Goal: Information Seeking & Learning: Learn about a topic

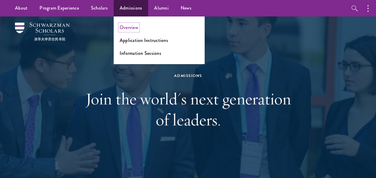
click at [132, 28] on link "Overview" at bounding box center [129, 27] width 19 height 7
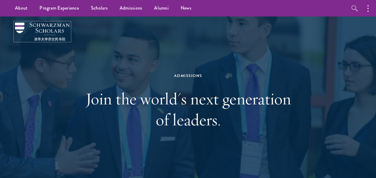
click at [44, 30] on img at bounding box center [42, 31] width 55 height 18
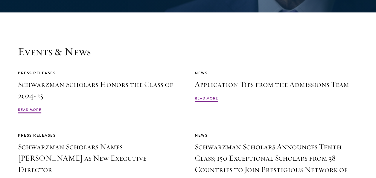
scroll to position [1346, 0]
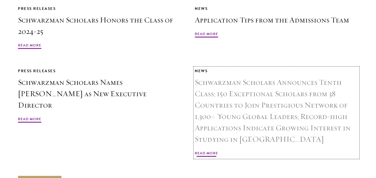
click at [208, 150] on span "Read More" at bounding box center [206, 153] width 23 height 7
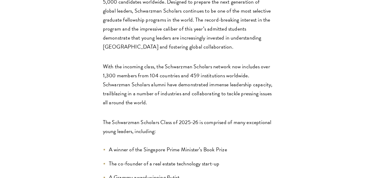
scroll to position [449, 0]
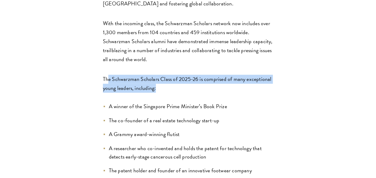
drag, startPoint x: 109, startPoint y: 45, endPoint x: 179, endPoint y: 58, distance: 71.7
click at [179, 74] on p "The Schwarzman Scholars Class of 2025-26 is comprised of many exceptional young…" at bounding box center [188, 83] width 170 height 18
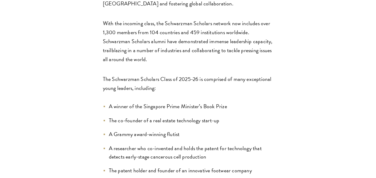
drag, startPoint x: 179, startPoint y: 58, endPoint x: 228, endPoint y: 76, distance: 51.7
click at [228, 102] on li "A winner of the Singapore Prime Minister’s Book Prize" at bounding box center [188, 106] width 170 height 8
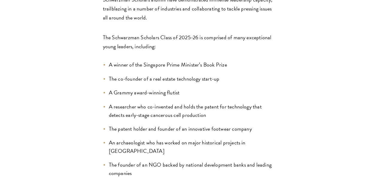
scroll to position [508, 0]
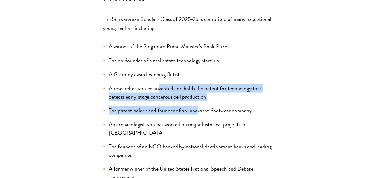
drag, startPoint x: 158, startPoint y: 53, endPoint x: 202, endPoint y: 69, distance: 46.9
click at [202, 69] on ul "A winner of the Singapore Prime Minister’s Book Prize The co-founder of a real …" at bounding box center [188, 177] width 170 height 271
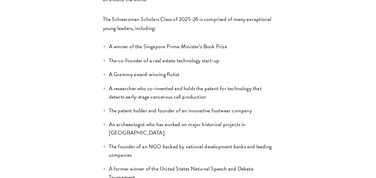
drag, startPoint x: 202, startPoint y: 69, endPoint x: 214, endPoint y: 98, distance: 31.8
click at [214, 98] on ul "A winner of the Singapore Prime Minister’s Book Prize The co-founder of a real …" at bounding box center [188, 177] width 170 height 271
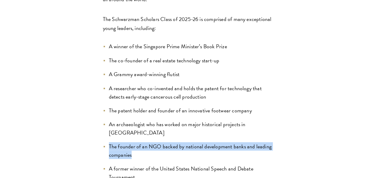
drag, startPoint x: 191, startPoint y: 115, endPoint x: 109, endPoint y: 105, distance: 83.2
click at [109, 142] on li "The founder of an NGO backed by national development banks and leading companies" at bounding box center [188, 150] width 170 height 17
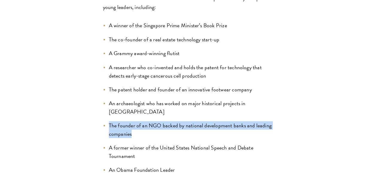
scroll to position [538, 0]
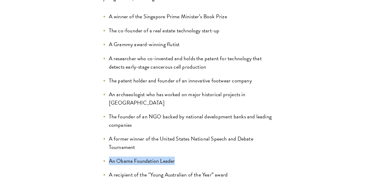
drag, startPoint x: 182, startPoint y: 122, endPoint x: 96, endPoint y: 119, distance: 86.2
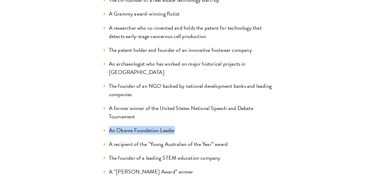
scroll to position [598, 0]
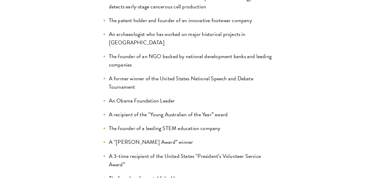
click at [194, 96] on ul "A winner of the Singapore Prime Minister’s Book Prize The co-founder of a real …" at bounding box center [188, 87] width 170 height 271
drag, startPoint x: 196, startPoint y: 100, endPoint x: 96, endPoint y: 100, distance: 99.6
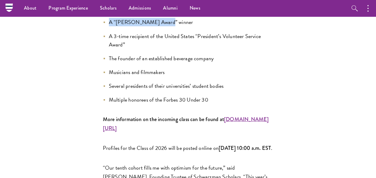
scroll to position [658, 0]
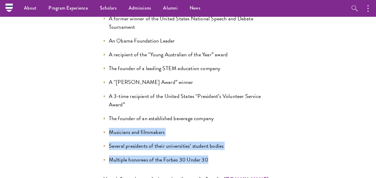
drag, startPoint x: 99, startPoint y: 83, endPoint x: 255, endPoint y: 117, distance: 159.9
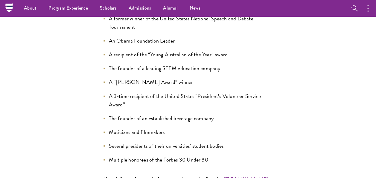
drag, startPoint x: 255, startPoint y: 117, endPoint x: 224, endPoint y: 126, distance: 31.7
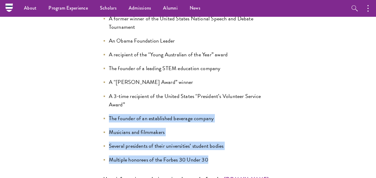
drag, startPoint x: 230, startPoint y: 119, endPoint x: 76, endPoint y: 71, distance: 161.4
click at [263, 155] on li "Multiple honorees of the Forbes 30 Under 30" at bounding box center [188, 159] width 170 height 8
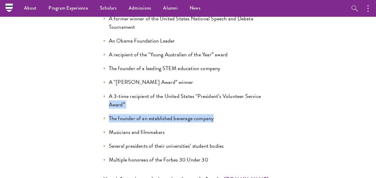
drag, startPoint x: 229, startPoint y: 80, endPoint x: 68, endPoint y: 62, distance: 161.7
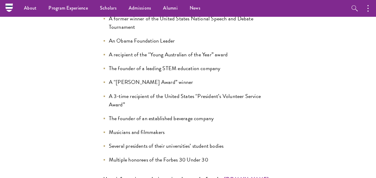
drag, startPoint x: 68, startPoint y: 62, endPoint x: 75, endPoint y: 105, distance: 43.6
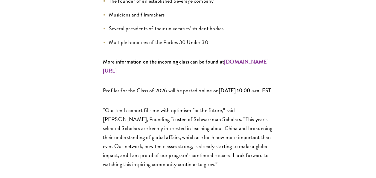
scroll to position [778, 0]
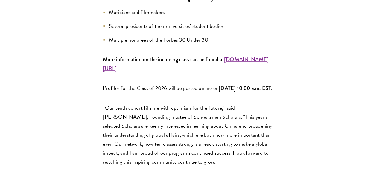
drag, startPoint x: 110, startPoint y: 75, endPoint x: 232, endPoint y: 130, distance: 134.3
click at [232, 130] on p "“Our tenth cohort fills me with optimism for the future,” said Stephen A. Schwa…" at bounding box center [188, 134] width 170 height 63
click at [90, 128] on div "NEW YORK, NY, USA and BEIJING, CHINA Jan. 15, 2025 — Schwarzman Scholars, one o…" at bounding box center [188, 147] width 340 height 1281
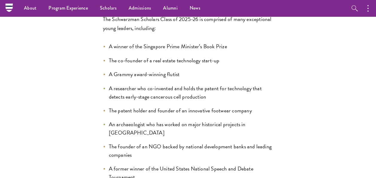
scroll to position [478, 0]
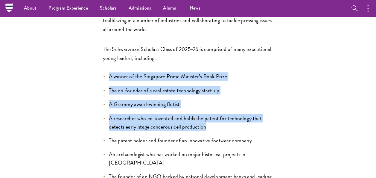
drag, startPoint x: 211, startPoint y: 94, endPoint x: 67, endPoint y: 39, distance: 154.4
drag, startPoint x: 67, startPoint y: 39, endPoint x: 76, endPoint y: 94, distance: 55.8
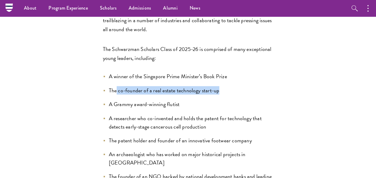
drag, startPoint x: 116, startPoint y: 57, endPoint x: 273, endPoint y: 59, distance: 157.0
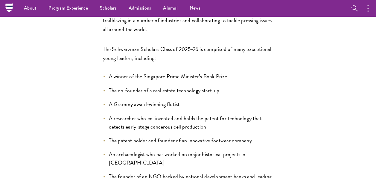
drag, startPoint x: 273, startPoint y: 59, endPoint x: 218, endPoint y: 76, distance: 57.8
click at [218, 100] on li "A Grammy award-winning flutist" at bounding box center [188, 104] width 170 height 8
drag, startPoint x: 198, startPoint y: 73, endPoint x: 103, endPoint y: 66, distance: 95.3
drag, startPoint x: 103, startPoint y: 66, endPoint x: 75, endPoint y: 103, distance: 46.8
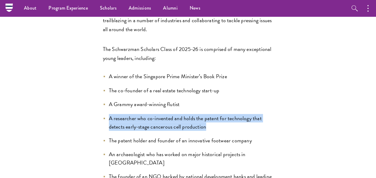
drag, startPoint x: 106, startPoint y: 85, endPoint x: 252, endPoint y: 92, distance: 145.5
click at [252, 114] on li "A researcher who co-invented and holds the patent for technology that detects e…" at bounding box center [188, 122] width 170 height 17
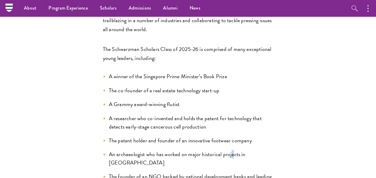
drag, startPoint x: 252, startPoint y: 92, endPoint x: 231, endPoint y: 119, distance: 34.1
click at [231, 150] on li "An archaeologist who has worked on major historical projects in China" at bounding box center [188, 158] width 170 height 17
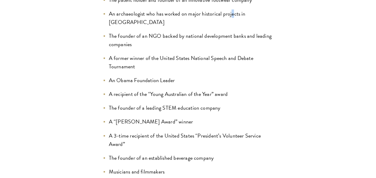
scroll to position [628, 0]
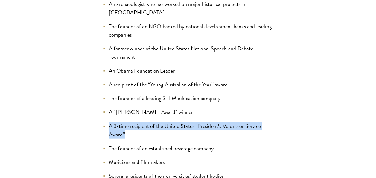
drag, startPoint x: 149, startPoint y: 94, endPoint x: 102, endPoint y: 84, distance: 47.6
drag, startPoint x: 102, startPoint y: 84, endPoint x: 153, endPoint y: 96, distance: 51.6
click at [153, 122] on li "A 3-time recipient of the United States “President’s Volunteer Service Award”" at bounding box center [188, 130] width 170 height 17
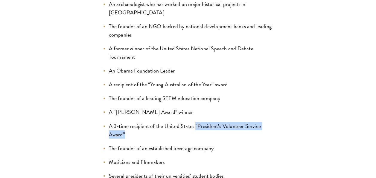
drag, startPoint x: 144, startPoint y: 92, endPoint x: 196, endPoint y: 87, distance: 51.7
click at [196, 122] on li "A 3-time recipient of the United States “President’s Volunteer Service Award”" at bounding box center [188, 130] width 170 height 17
copy li "“President’s Volunteer Service Award”"
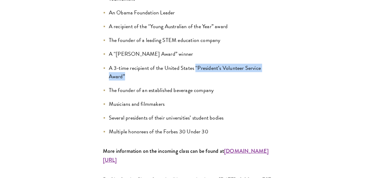
scroll to position [778, 0]
